Goal: Find contact information: Find contact information

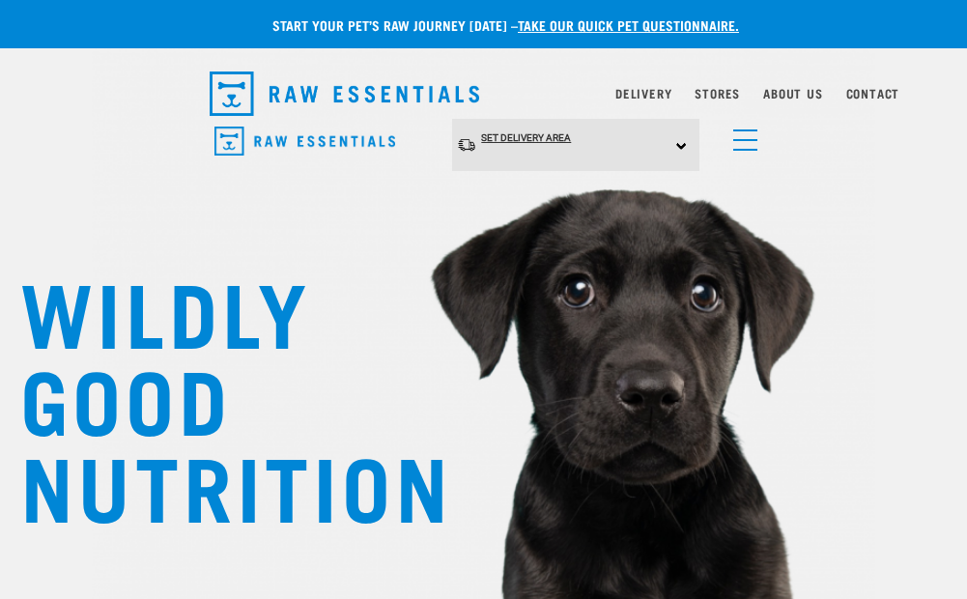
click at [530, 135] on span "Set Delivery Area" at bounding box center [526, 137] width 90 height 11
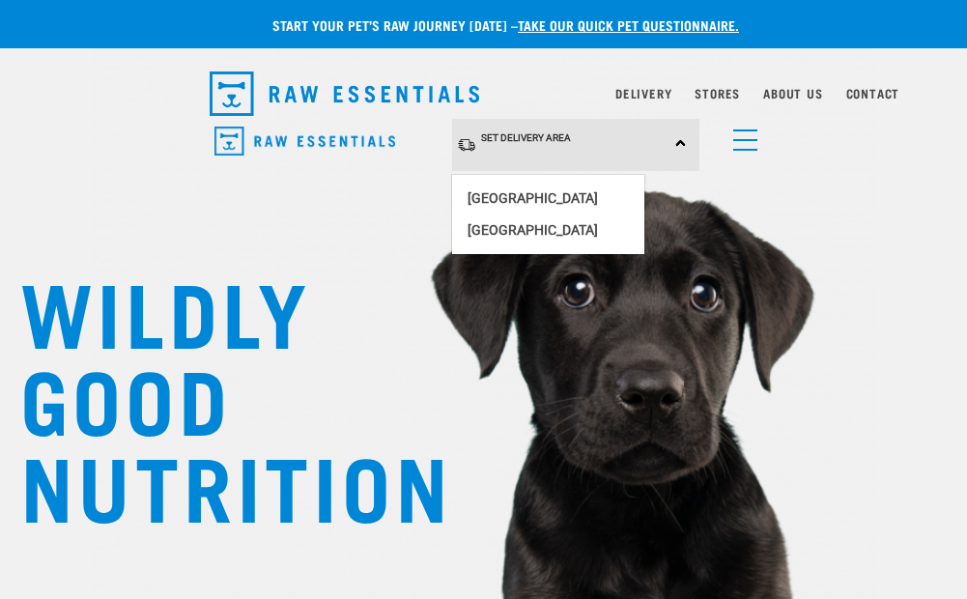
click at [772, 134] on div "Set Delivery Area North Island South Island Dog Shop All Dog Mixes & Minces" at bounding box center [483, 145] width 579 height 53
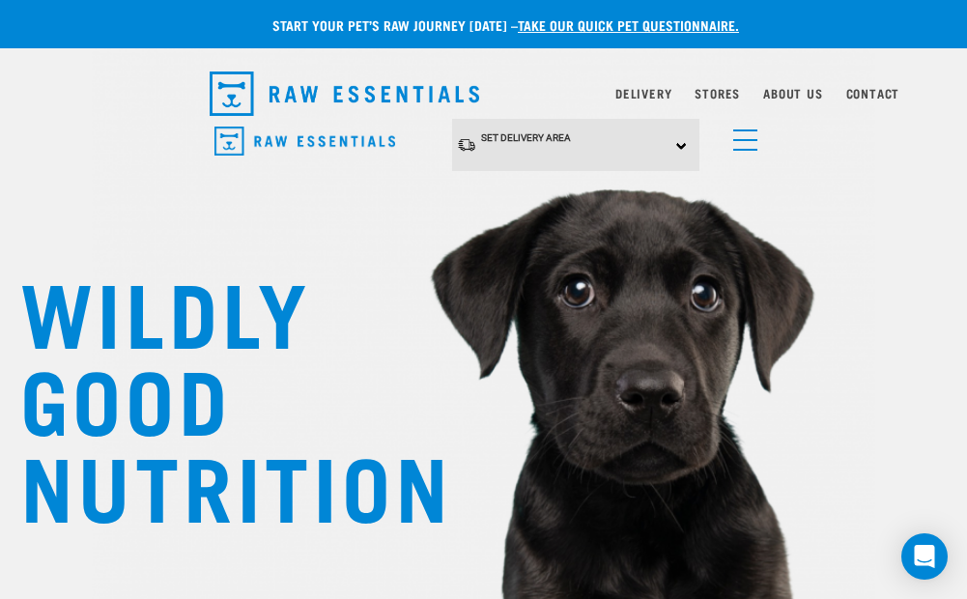
click at [744, 143] on link "menu" at bounding box center [740, 135] width 35 height 35
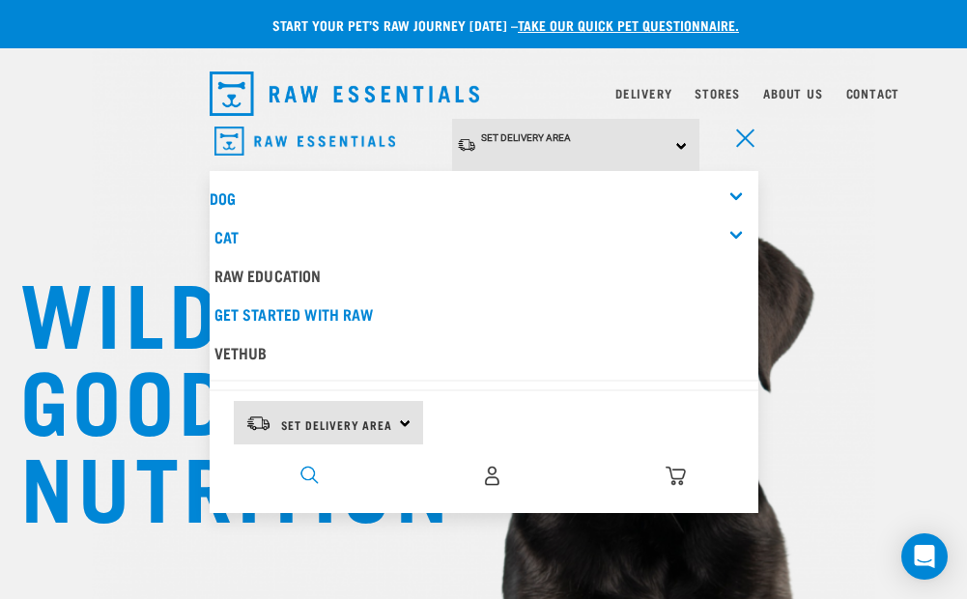
click at [309, 471] on img "dropdown navigation" at bounding box center [309, 474] width 18 height 18
click at [314, 472] on img "dropdown navigation" at bounding box center [309, 474] width 18 height 18
click at [318, 459] on div "0" at bounding box center [492, 475] width 530 height 43
click at [312, 469] on img "dropdown navigation" at bounding box center [309, 474] width 18 height 18
click at [299, 473] on div "dropdown navigation" at bounding box center [309, 475] width 20 height 20
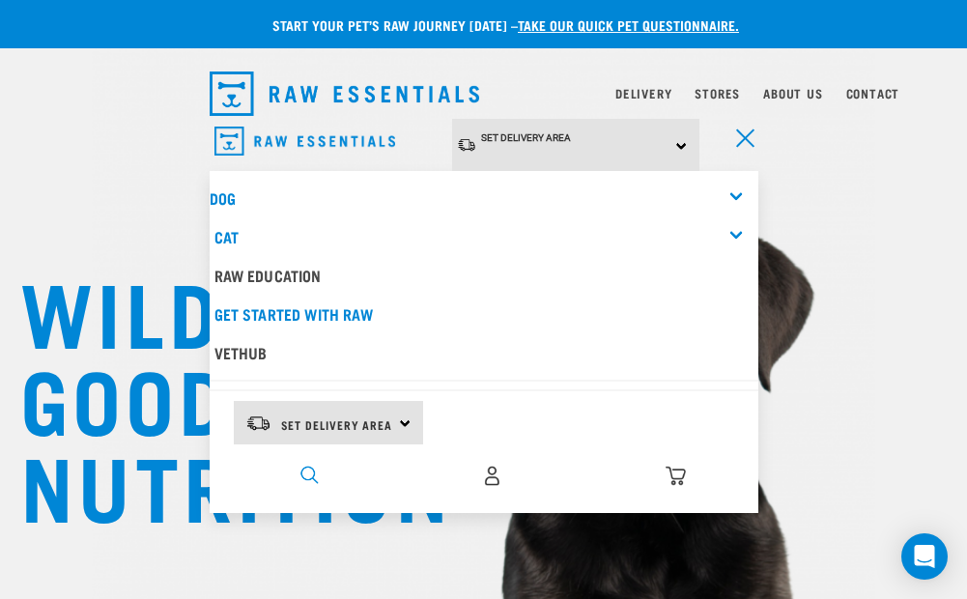
click at [309, 470] on img "dropdown navigation" at bounding box center [309, 474] width 18 height 18
click at [743, 233] on div "Cat" at bounding box center [486, 236] width 544 height 39
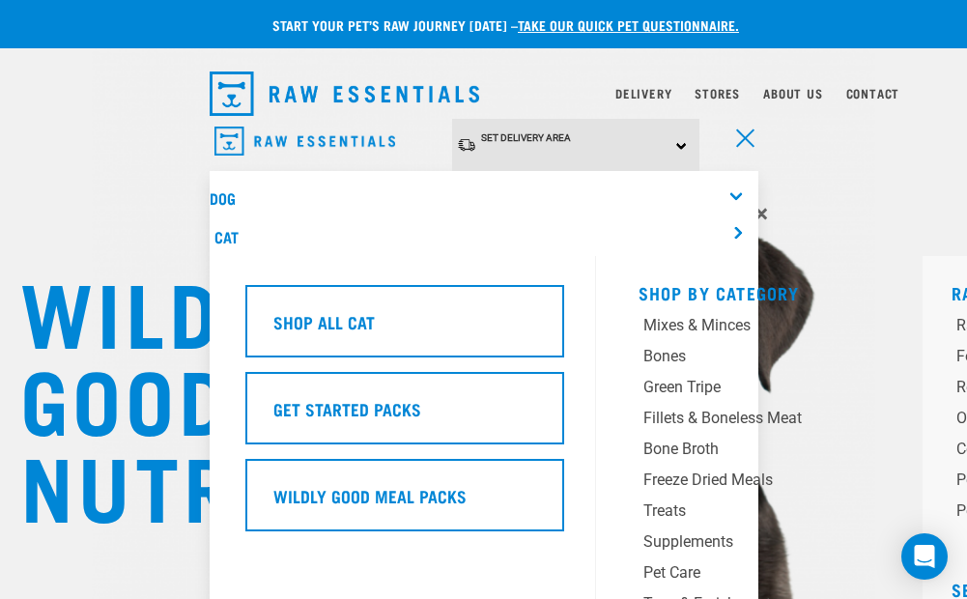
click at [743, 231] on div "Cat" at bounding box center [486, 236] width 544 height 39
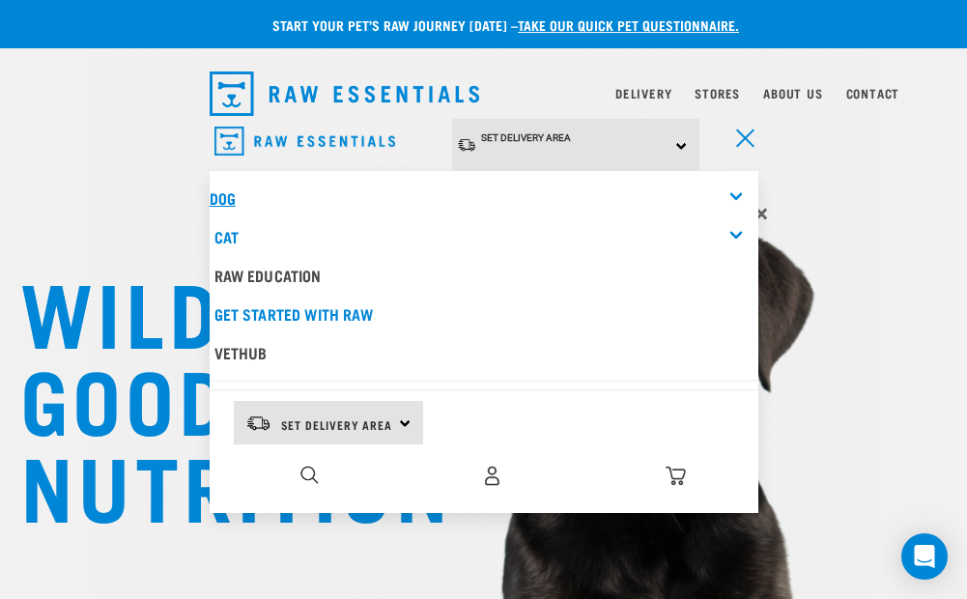
click at [228, 194] on link "Dog" at bounding box center [223, 197] width 26 height 9
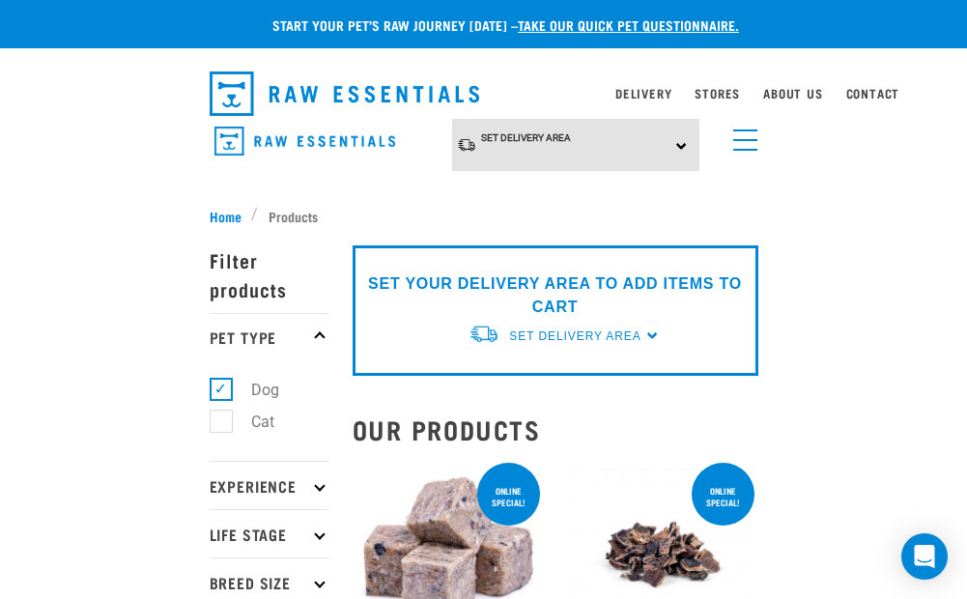
click at [746, 143] on link "menu" at bounding box center [740, 135] width 35 height 35
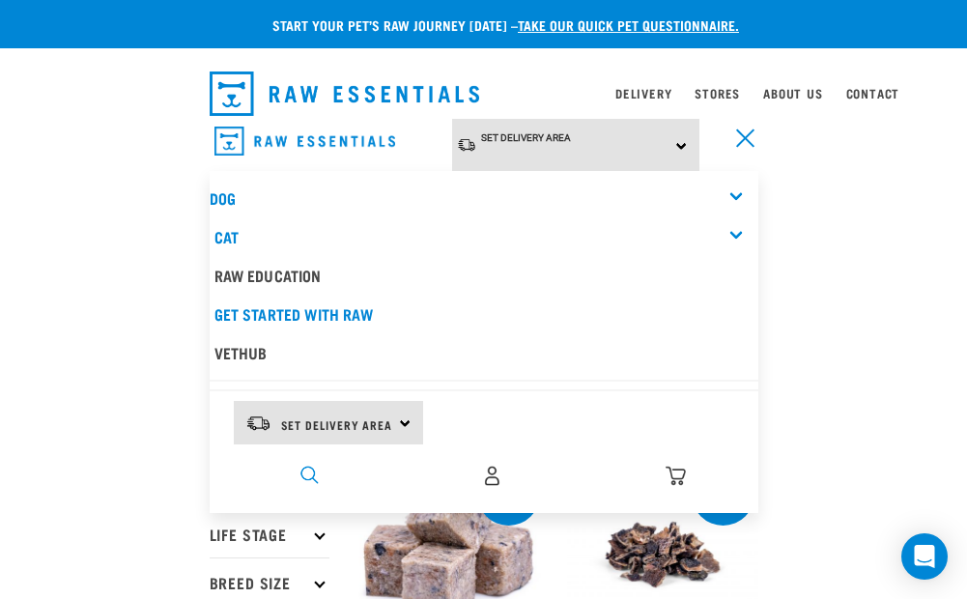
click at [311, 465] on img "dropdown navigation" at bounding box center [309, 474] width 18 height 18
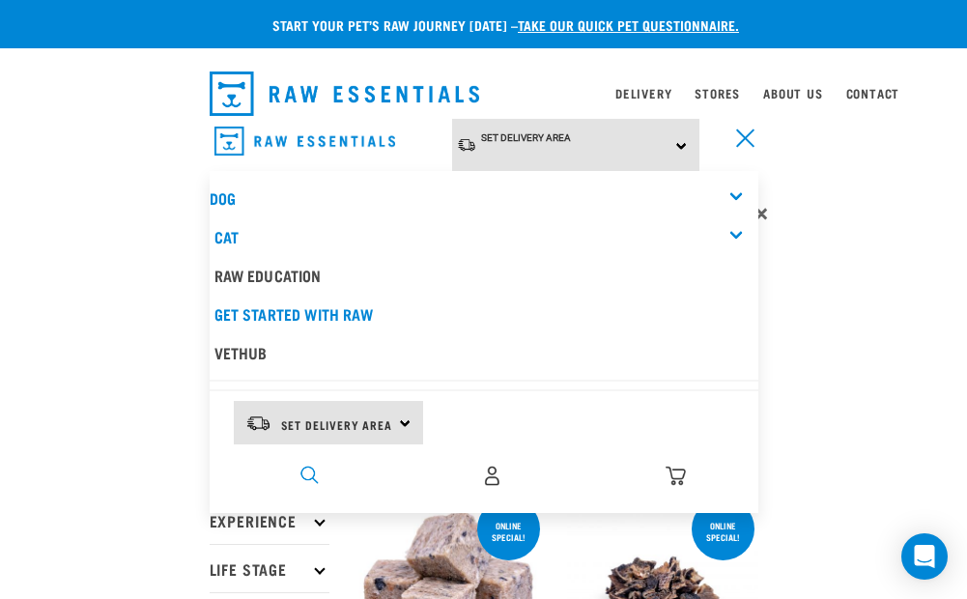
click at [311, 465] on img "dropdown navigation" at bounding box center [309, 474] width 18 height 18
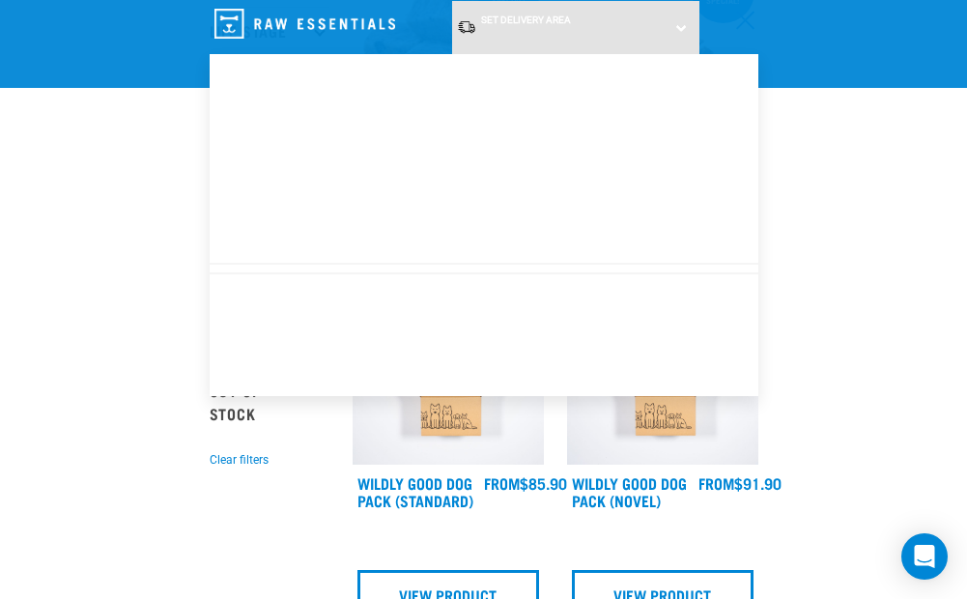
scroll to position [354, 0]
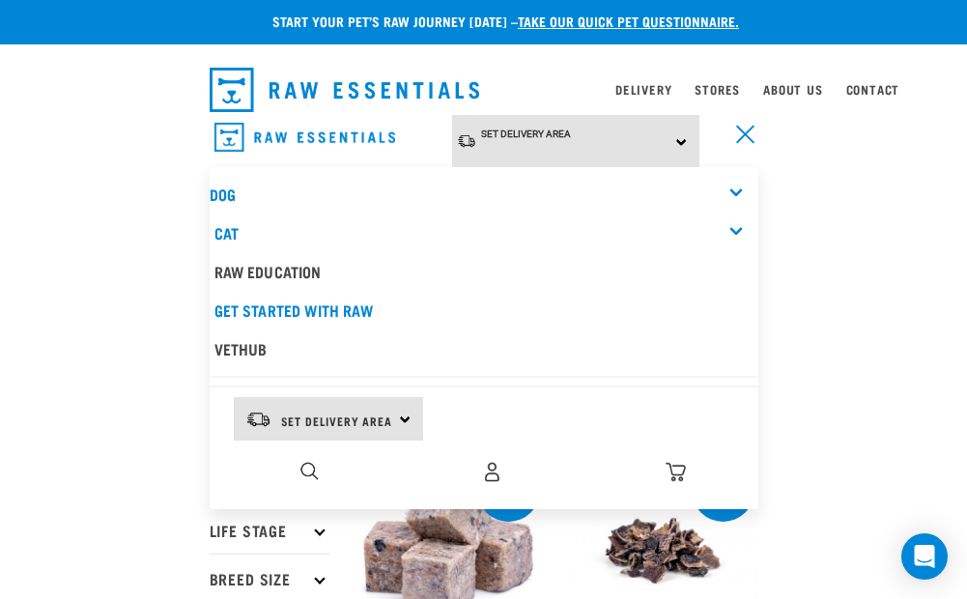
scroll to position [0, 0]
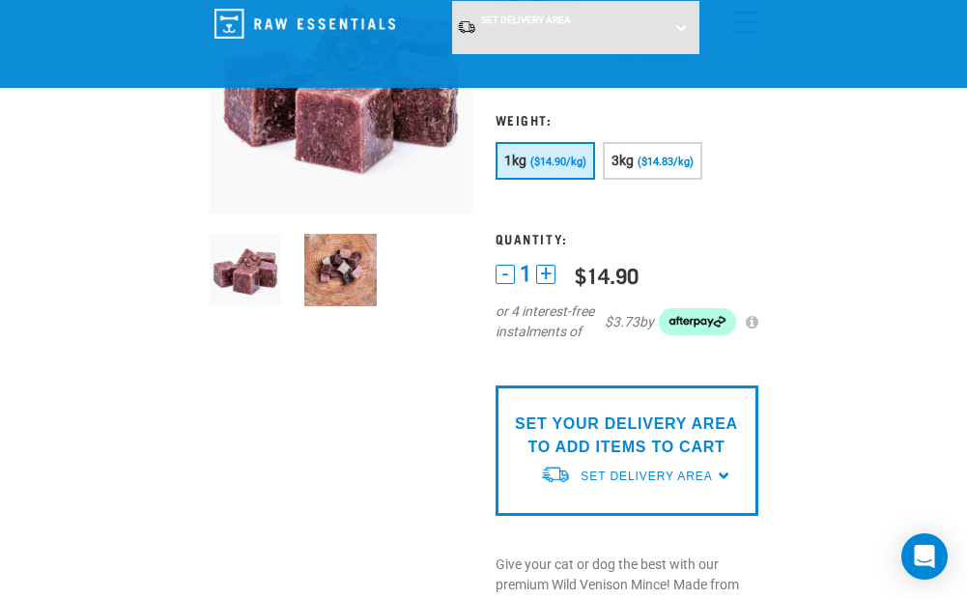
scroll to position [193, 0]
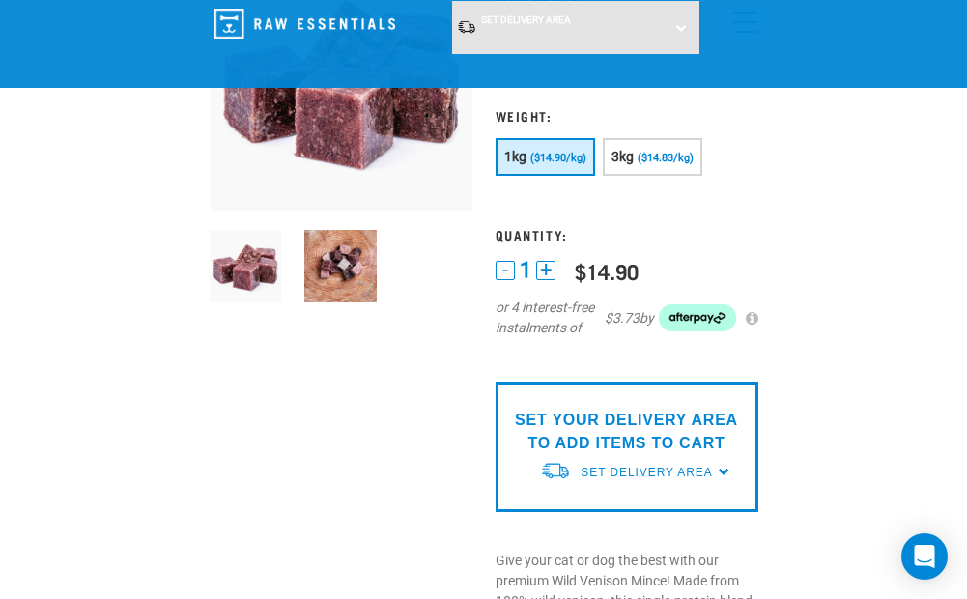
click at [244, 274] on img at bounding box center [246, 266] width 72 height 72
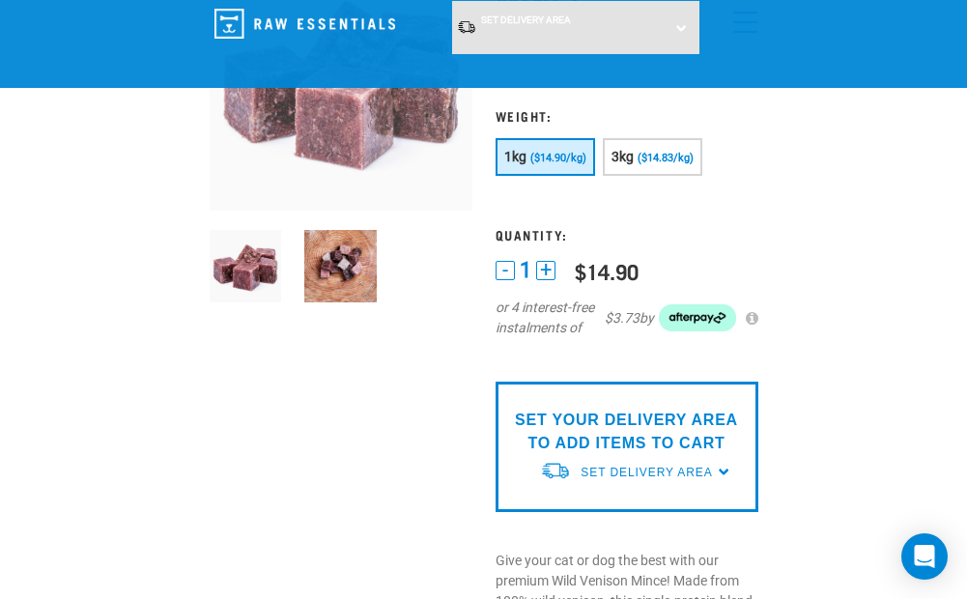
click at [333, 278] on img at bounding box center [340, 266] width 72 height 72
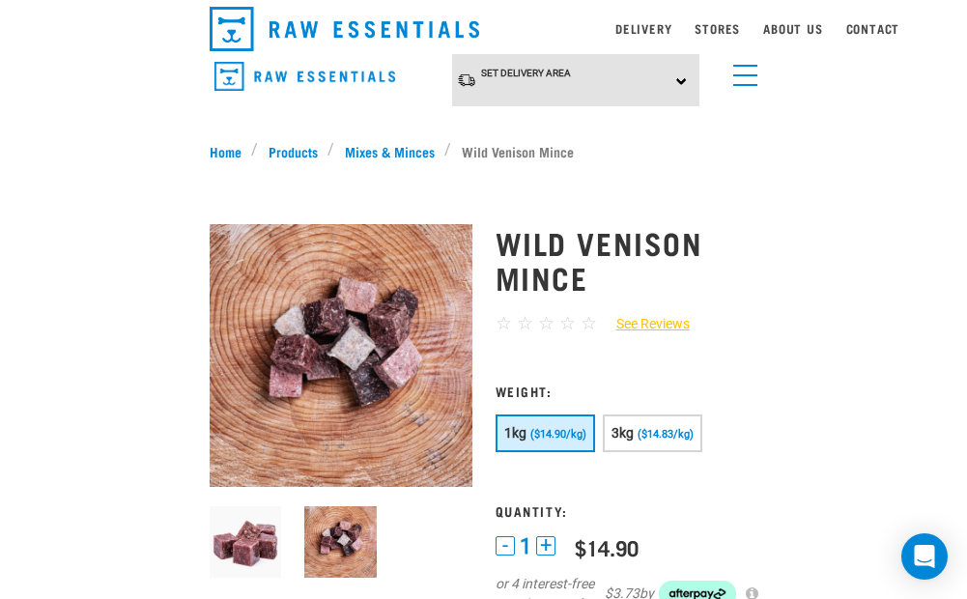
scroll to position [32, 0]
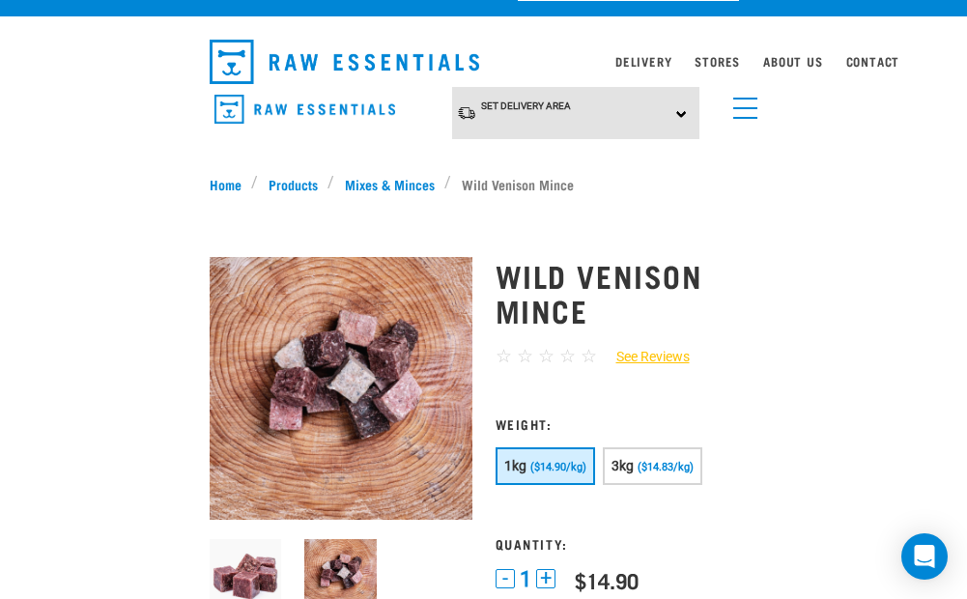
click at [754, 104] on link "menu" at bounding box center [740, 103] width 35 height 35
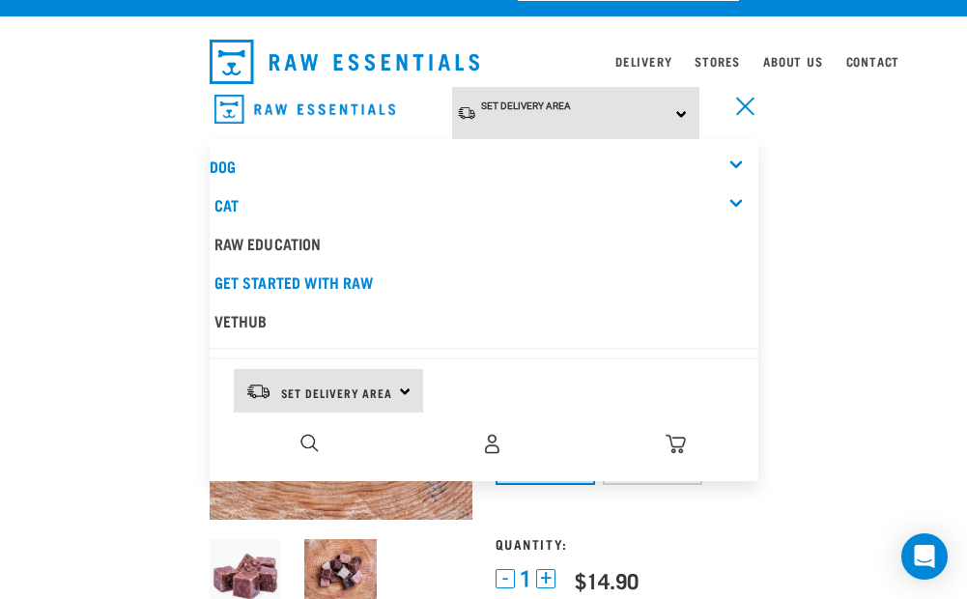
click at [327, 437] on div "0" at bounding box center [492, 443] width 530 height 43
click at [306, 438] on img "dropdown navigation" at bounding box center [309, 443] width 18 height 18
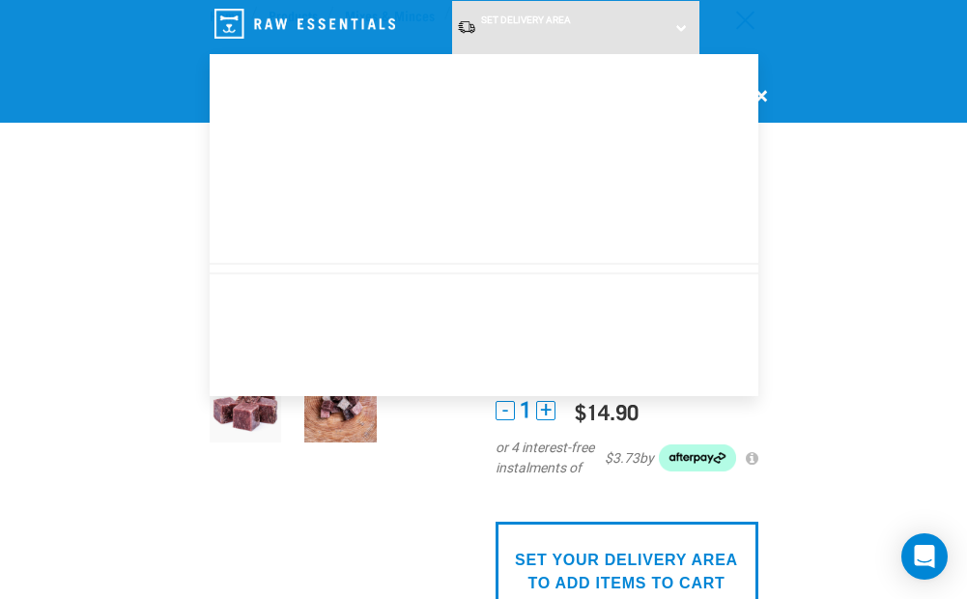
scroll to position [65, 0]
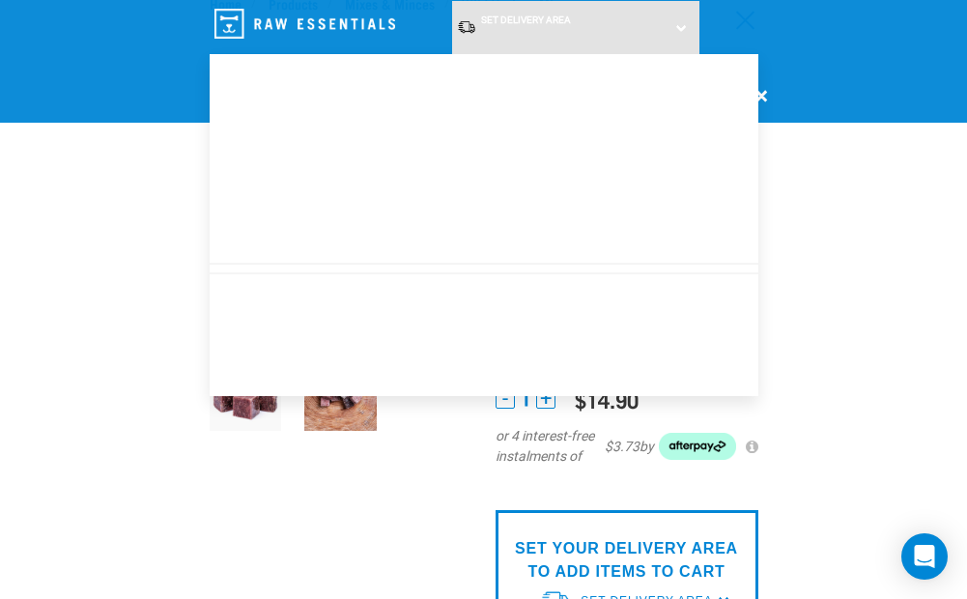
click at [763, 99] on div "Set Delivery Area North Island South Island Dog Shop All Dog Mixes & Minces" at bounding box center [483, 198] width 579 height 395
click at [760, 95] on div "Set Delivery Area North Island South Island Dog Shop All Dog Mixes & Minces" at bounding box center [483, 198] width 579 height 395
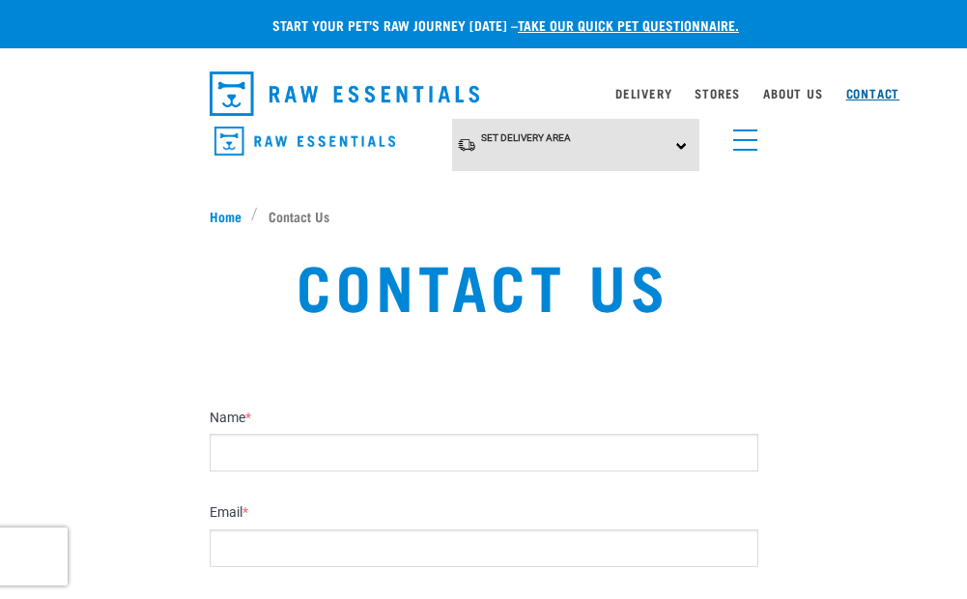
click at [879, 90] on link "Contact" at bounding box center [873, 93] width 54 height 7
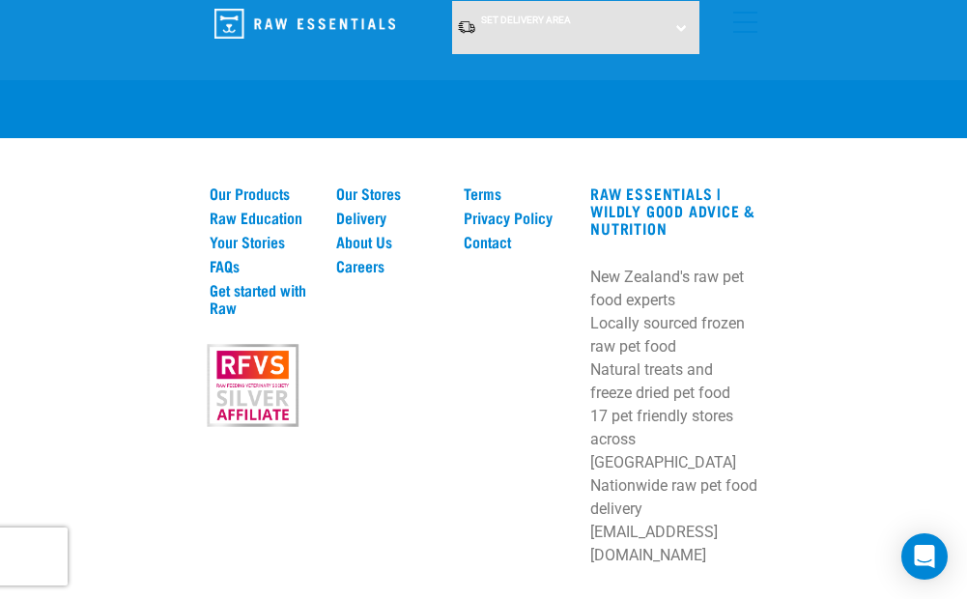
scroll to position [1373, 0]
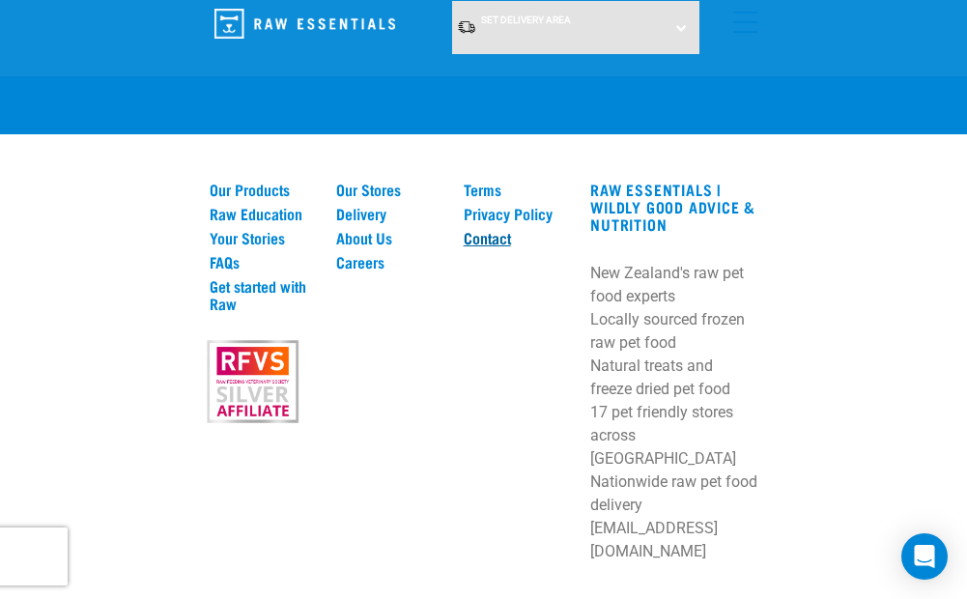
click at [493, 229] on link "Contact" at bounding box center [516, 237] width 104 height 17
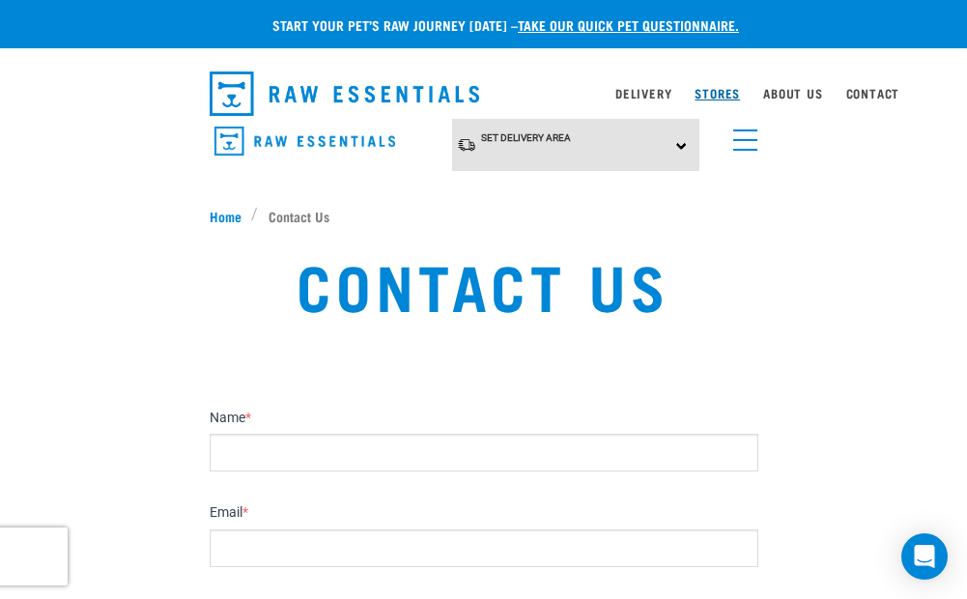
click at [710, 91] on link "Stores" at bounding box center [716, 93] width 45 height 7
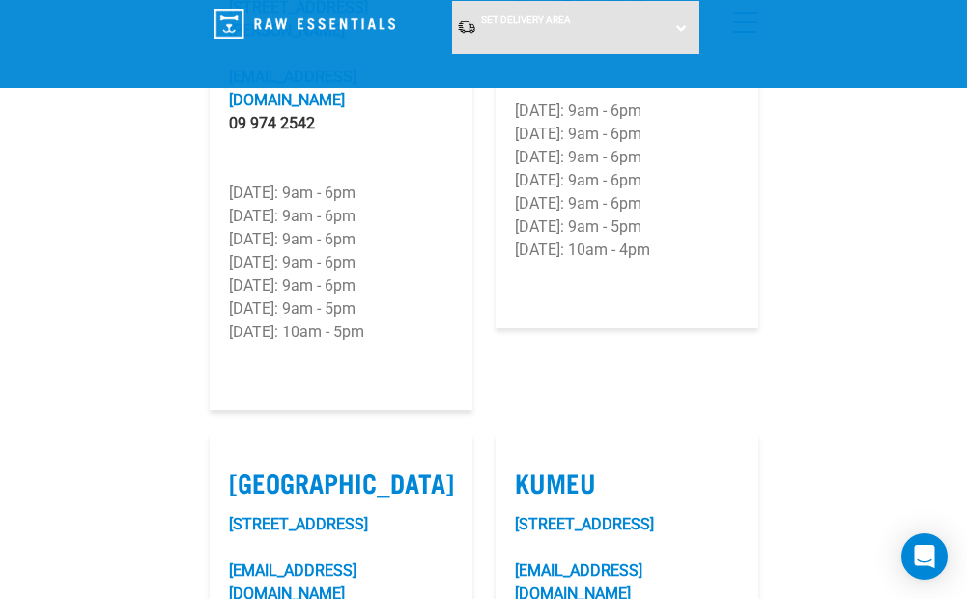
scroll to position [1513, 0]
